Goal: Information Seeking & Learning: Learn about a topic

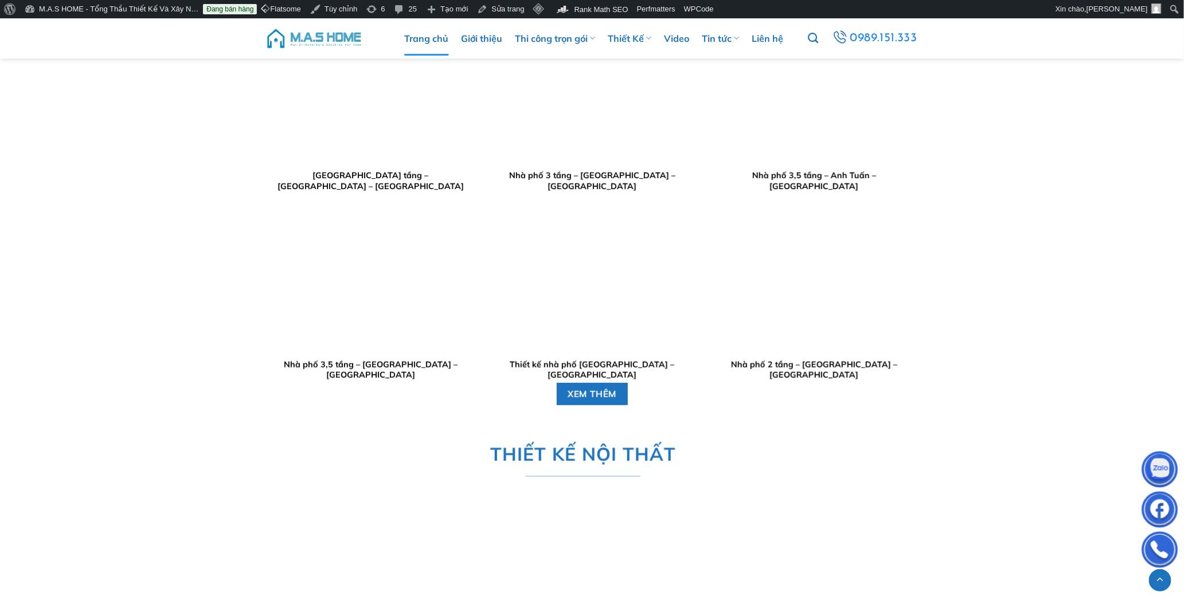
scroll to position [2417, 0]
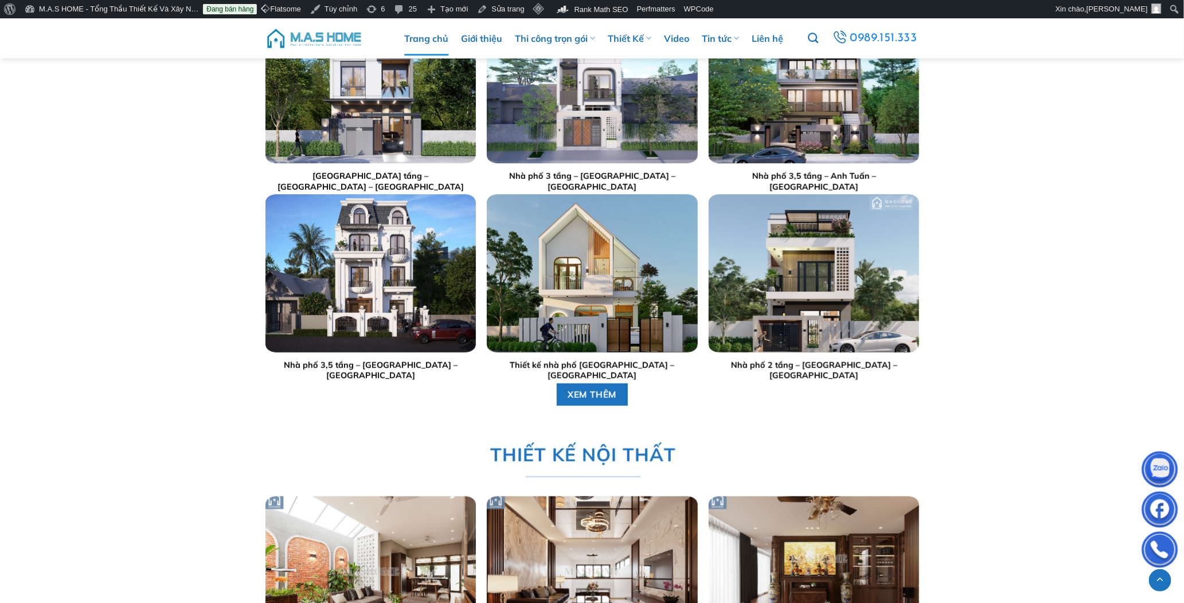
click at [438, 33] on link "Trang chủ" at bounding box center [426, 38] width 44 height 34
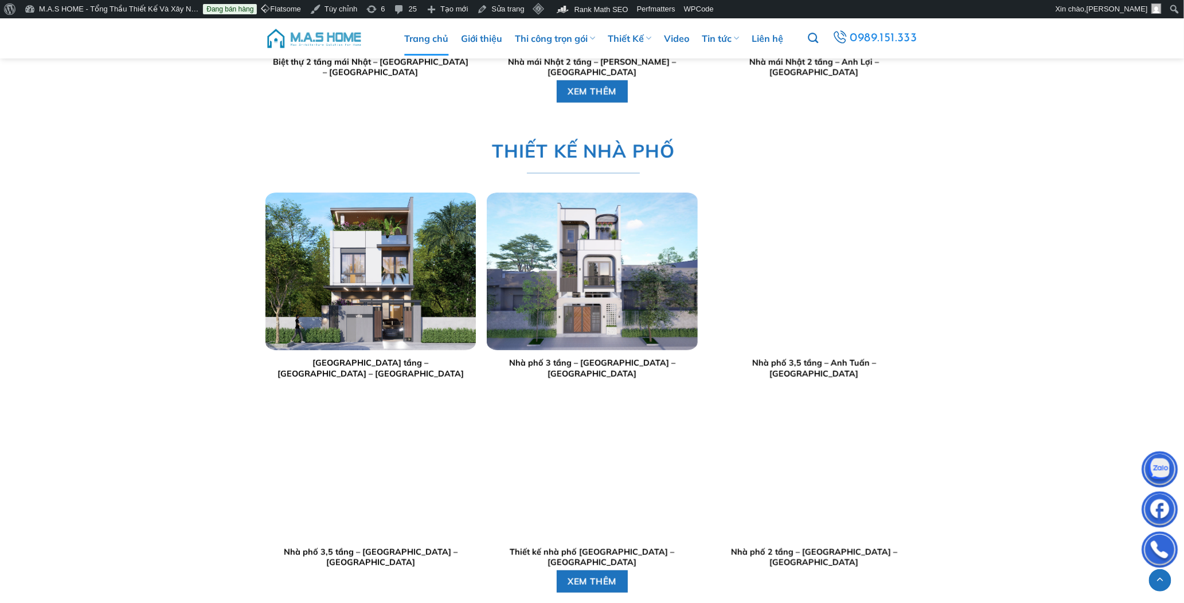
scroll to position [1784, 0]
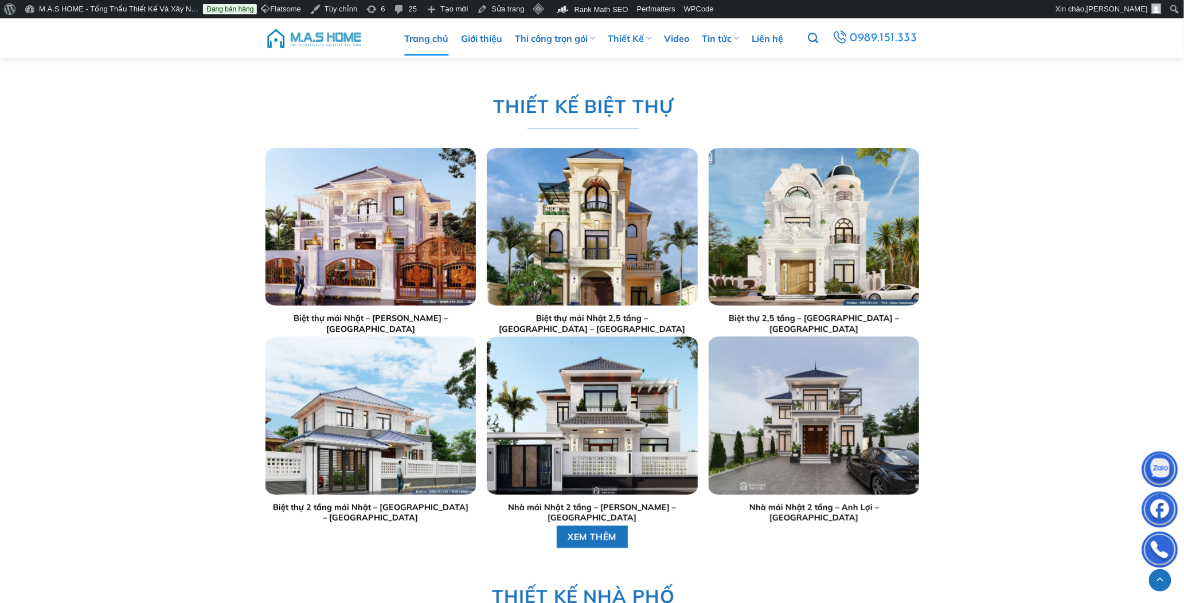
click at [112, 371] on div "THI CÔNG TRỌN GÓI Nhà Phố Anh Hưng – Đội Nhân – Hà Nội Thi công trọn gói chị Lý…" at bounding box center [592, 566] width 1184 height 1978
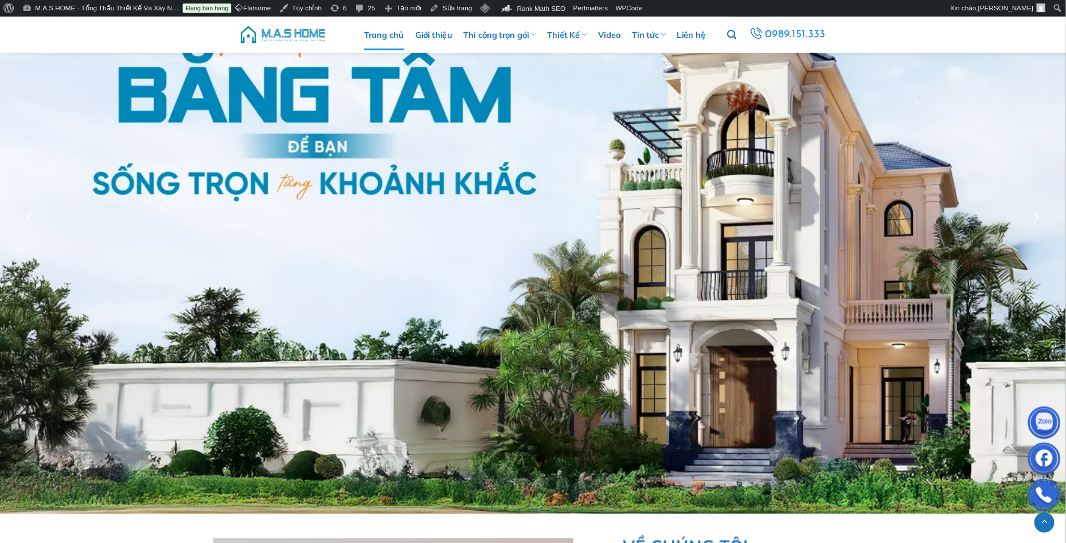
scroll to position [0, 0]
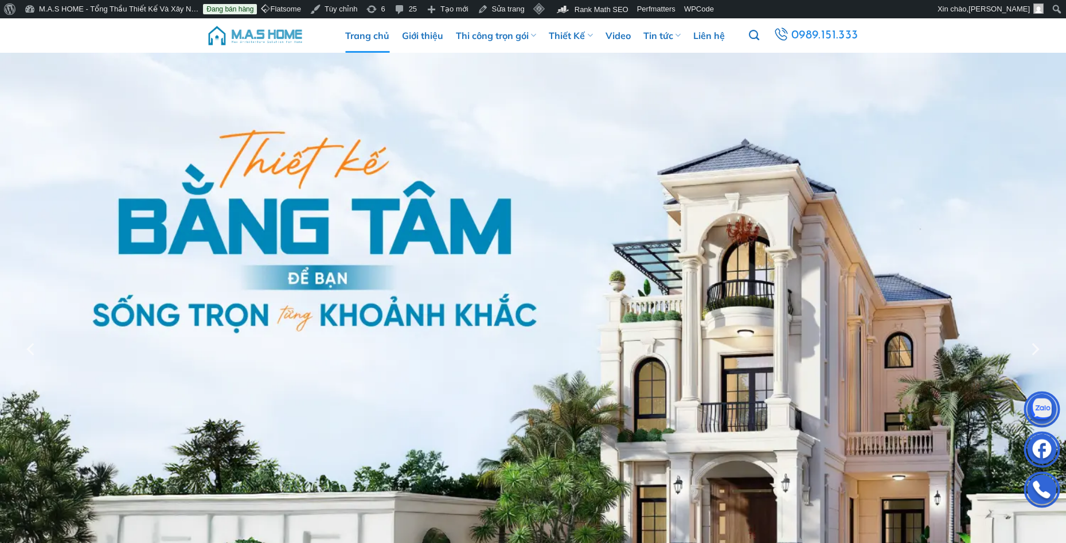
click at [992, 85] on img at bounding box center [533, 349] width 1066 height 593
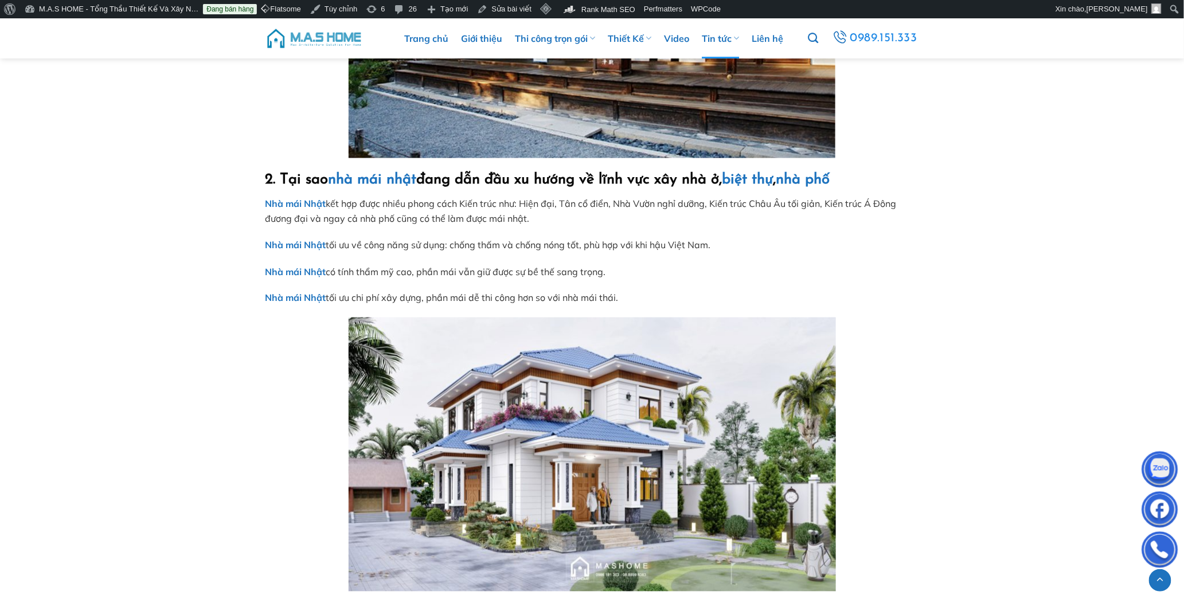
scroll to position [892, 0]
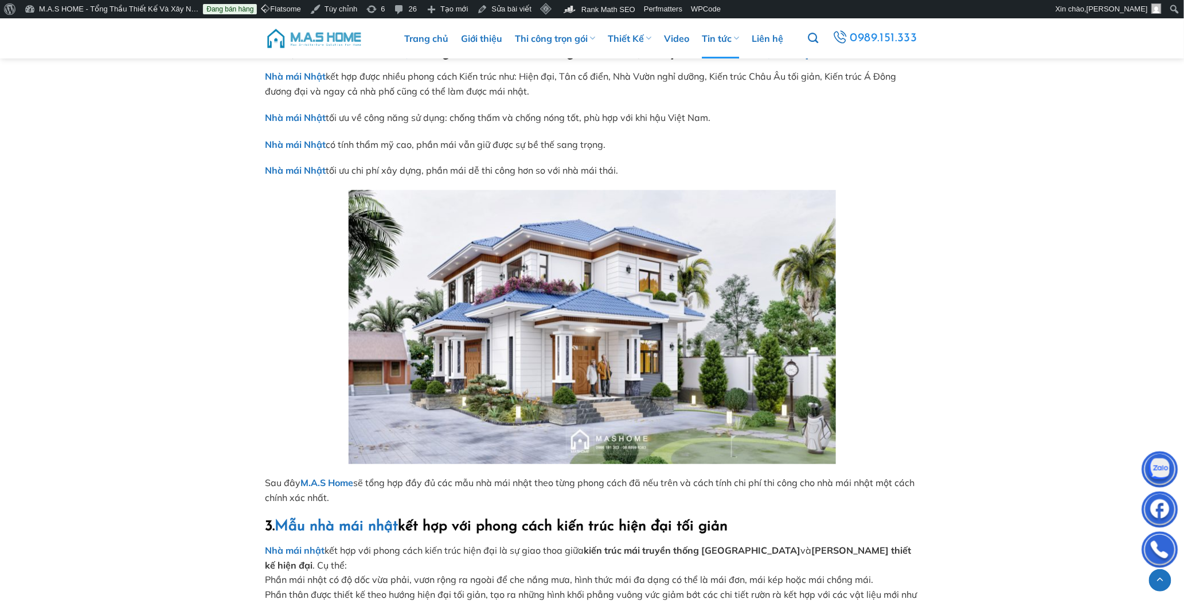
click at [297, 141] on strong "Nhà mái Nhật" at bounding box center [296, 144] width 61 height 11
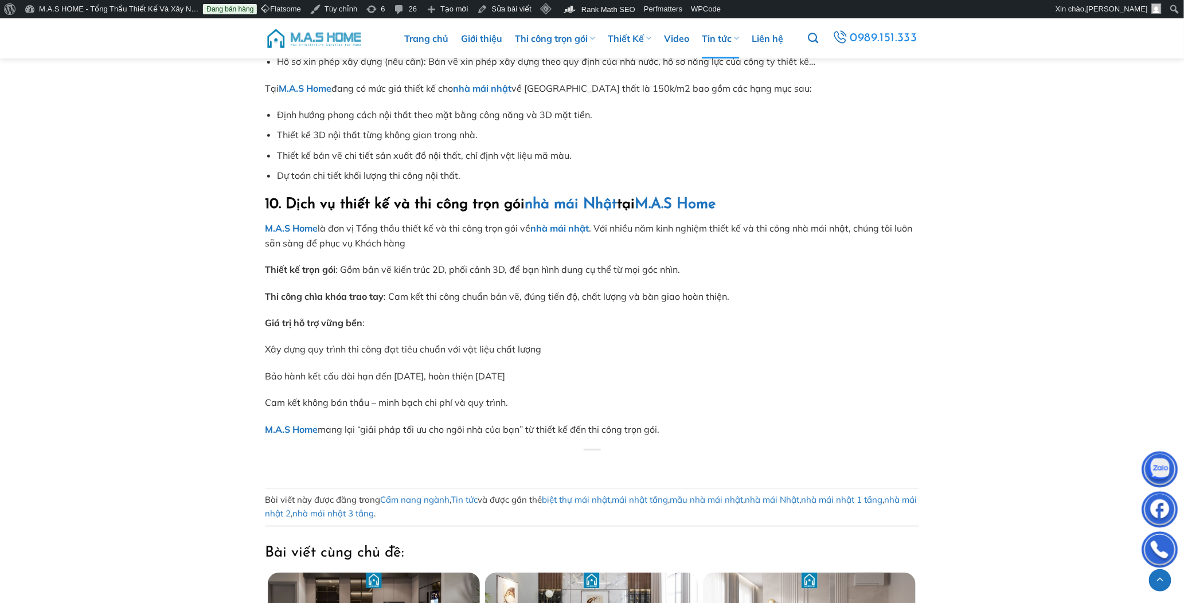
scroll to position [28290, 0]
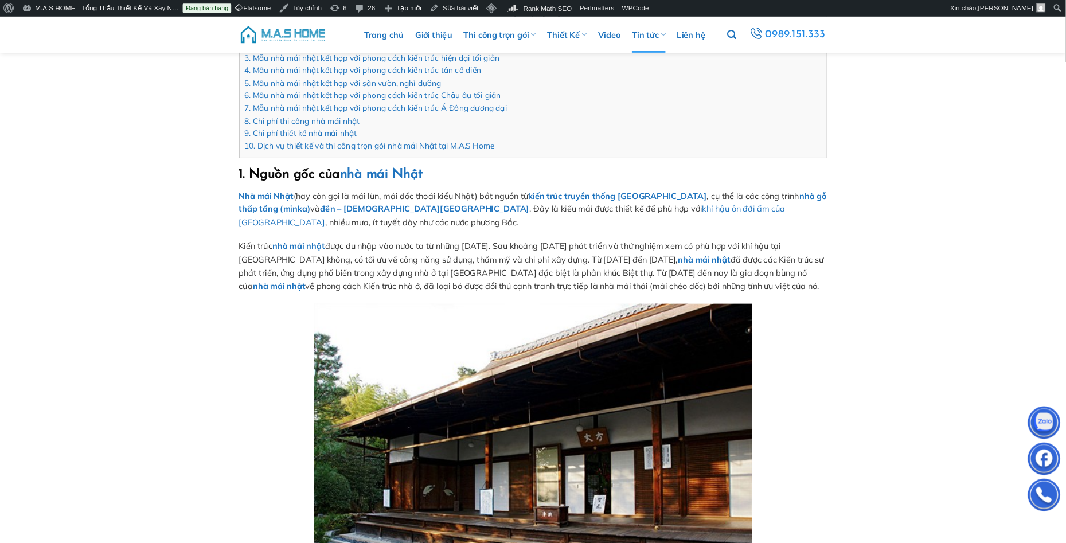
scroll to position [0, 0]
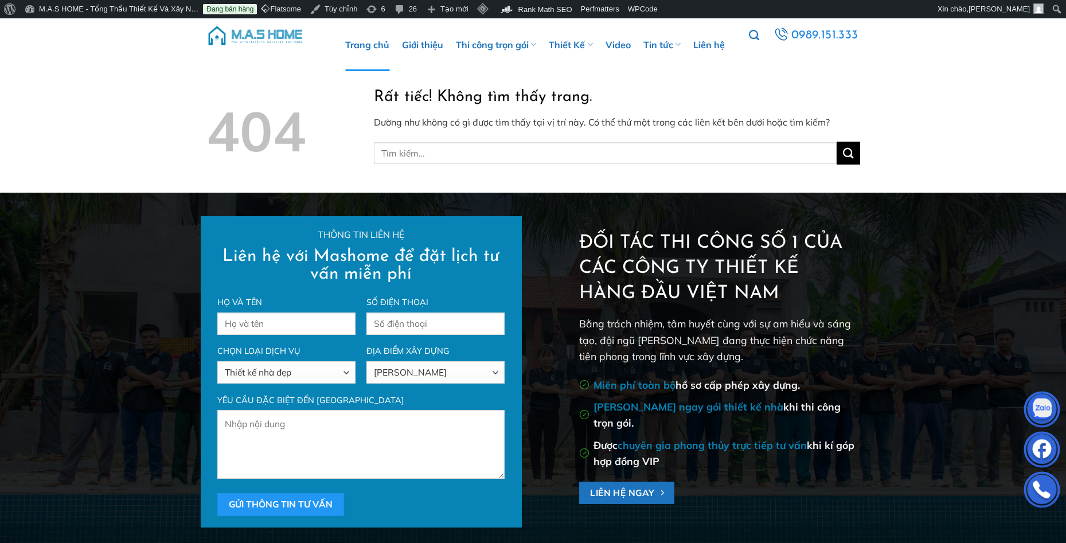
click at [356, 41] on link "Trang chủ" at bounding box center [367, 44] width 44 height 53
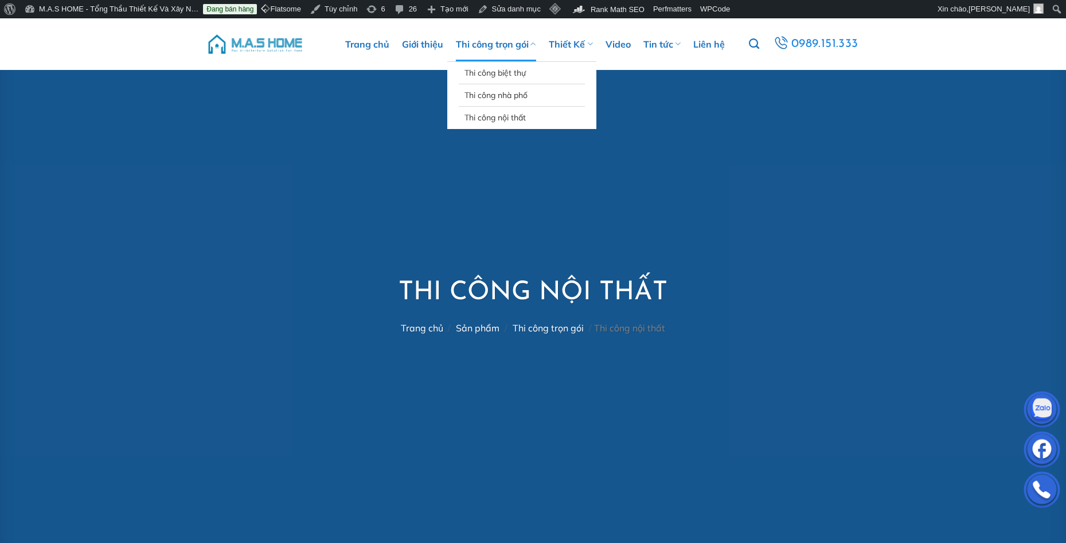
click at [526, 48] on link "Thi công trọn gói" at bounding box center [496, 44] width 80 height 34
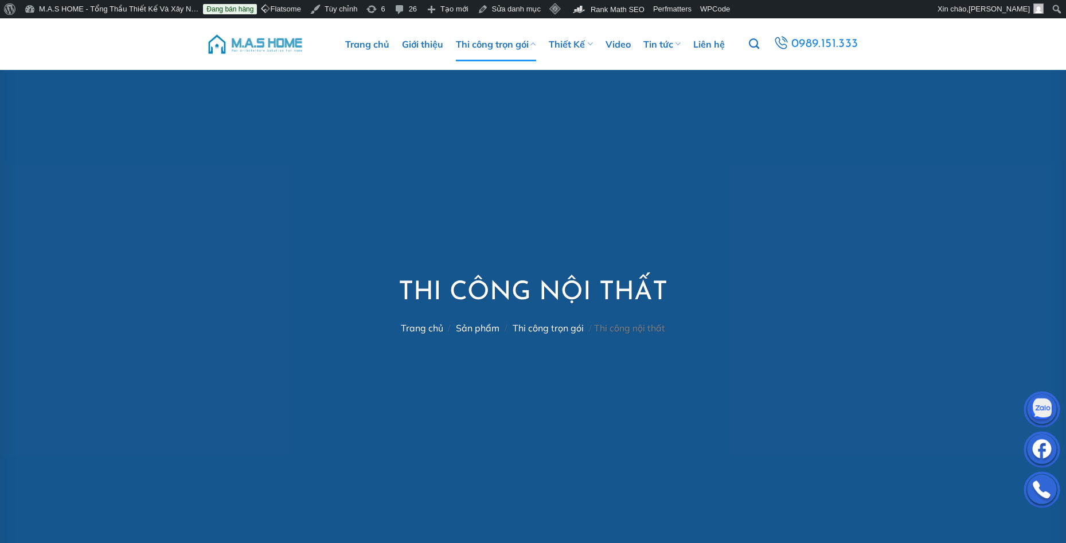
click at [526, 48] on link "Thi công trọn gói" at bounding box center [496, 44] width 80 height 34
click at [518, 47] on link "Thi công trọn gói" at bounding box center [496, 44] width 80 height 34
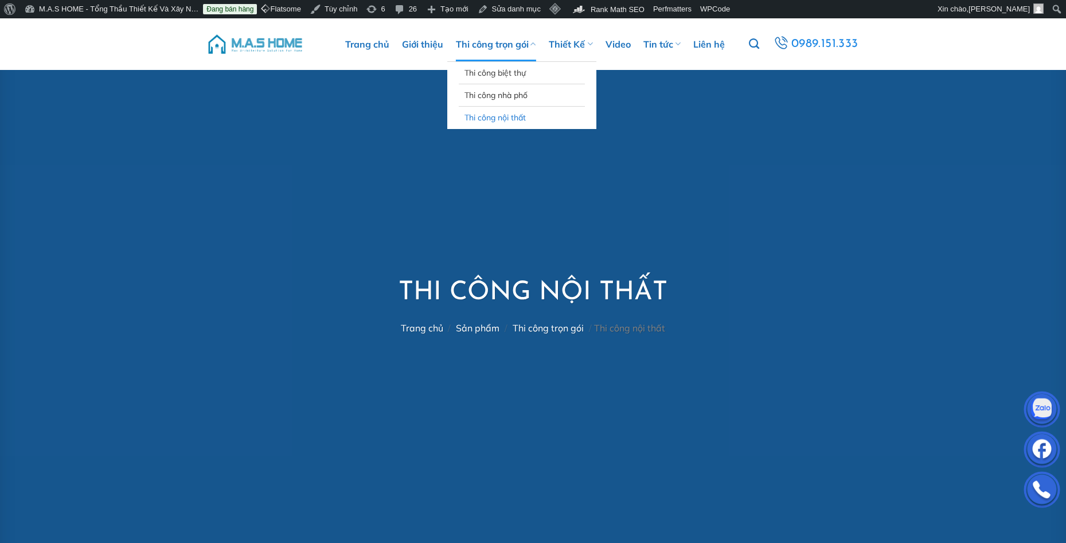
click at [511, 118] on link "Thi công nội thất" at bounding box center [522, 118] width 115 height 22
